Goal: Task Accomplishment & Management: Complete application form

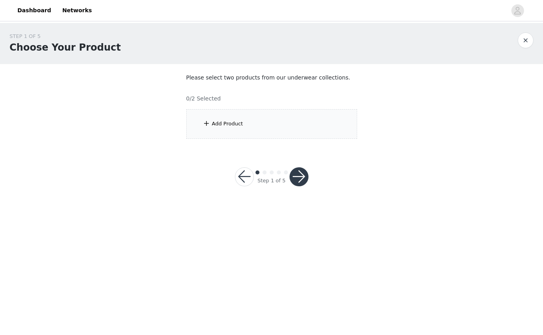
click at [204, 122] on span at bounding box center [206, 123] width 8 height 9
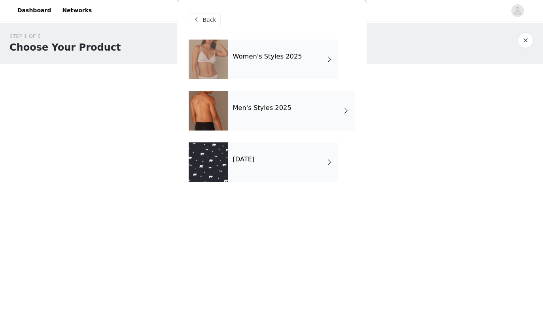
click at [327, 164] on span at bounding box center [329, 161] width 8 height 9
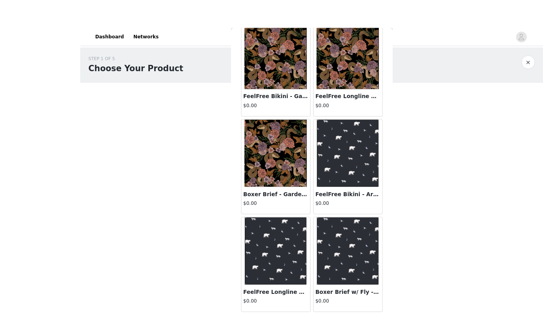
scroll to position [45, 0]
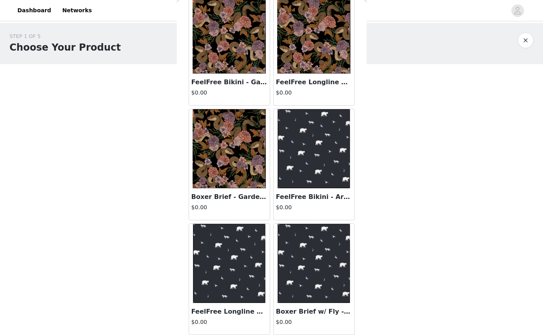
click at [443, 188] on div "STEP 1 OF 5 Choose Your Product Please select two products from our underwear c…" at bounding box center [271, 114] width 543 height 182
click at [429, 189] on div "STEP 1 OF 5 Choose Your Product Please select two products from our underwear c…" at bounding box center [271, 114] width 543 height 182
click at [524, 42] on button "button" at bounding box center [526, 40] width 16 height 16
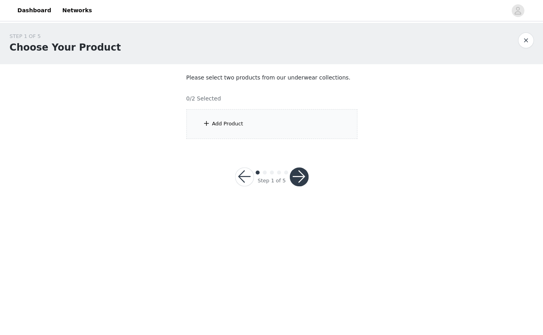
click at [219, 121] on div "Add Product" at bounding box center [227, 124] width 31 height 8
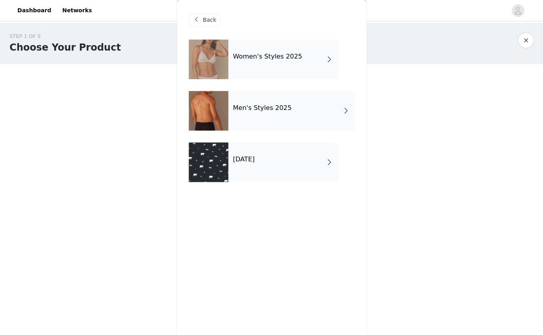
click at [319, 165] on div "[DATE]" at bounding box center [283, 162] width 110 height 40
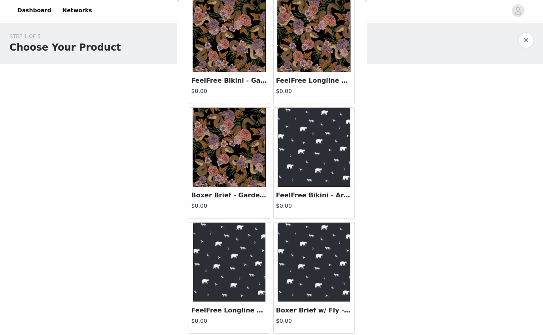
scroll to position [47, 0]
click at [317, 152] on img at bounding box center [314, 147] width 72 height 79
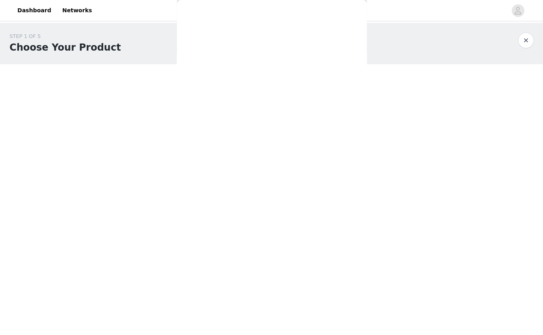
scroll to position [0, 0]
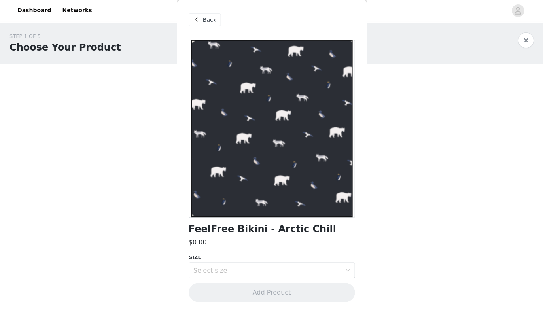
click at [340, 267] on div "Select size" at bounding box center [267, 270] width 148 height 8
click at [201, 300] on li "S" at bounding box center [272, 299] width 166 height 13
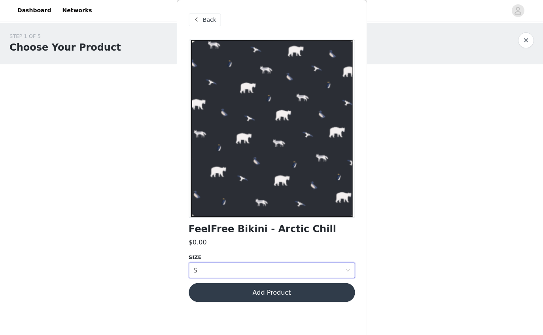
click at [284, 292] on button "Add Product" at bounding box center [272, 292] width 166 height 19
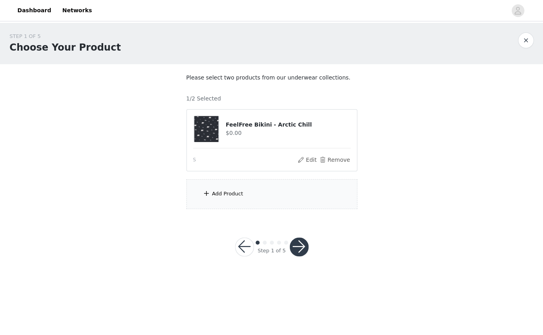
click at [303, 242] on button "button" at bounding box center [298, 246] width 19 height 19
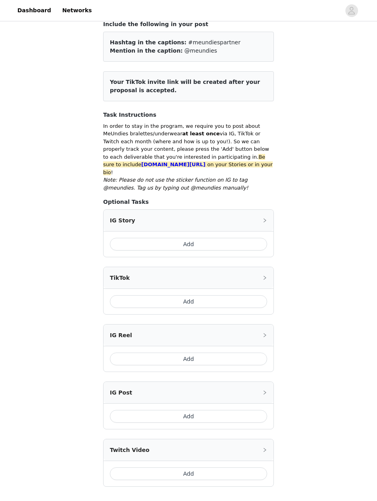
scroll to position [79, 0]
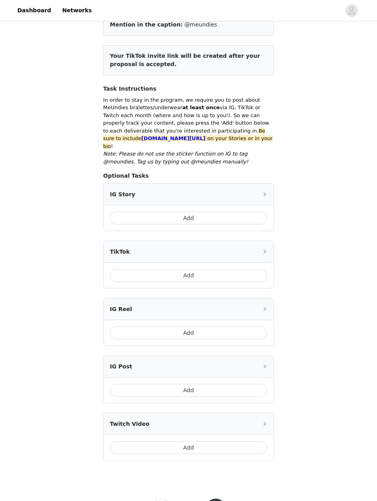
click at [217, 335] on button "button" at bounding box center [215, 508] width 19 height 19
click at [219, 335] on button "button" at bounding box center [215, 508] width 19 height 19
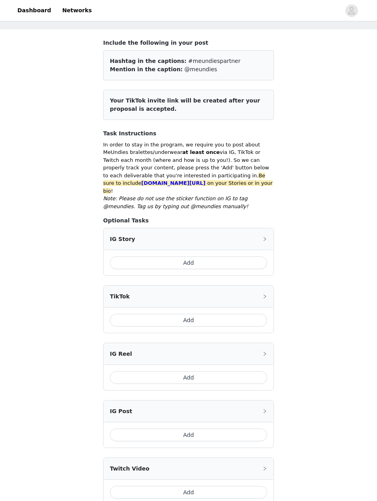
scroll to position [0, 0]
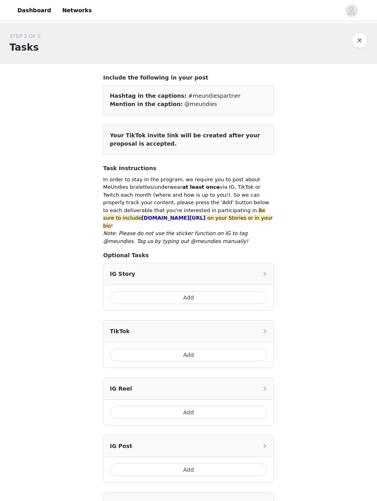
click at [361, 42] on button "button" at bounding box center [360, 40] width 16 height 16
